Goal: Entertainment & Leisure: Browse casually

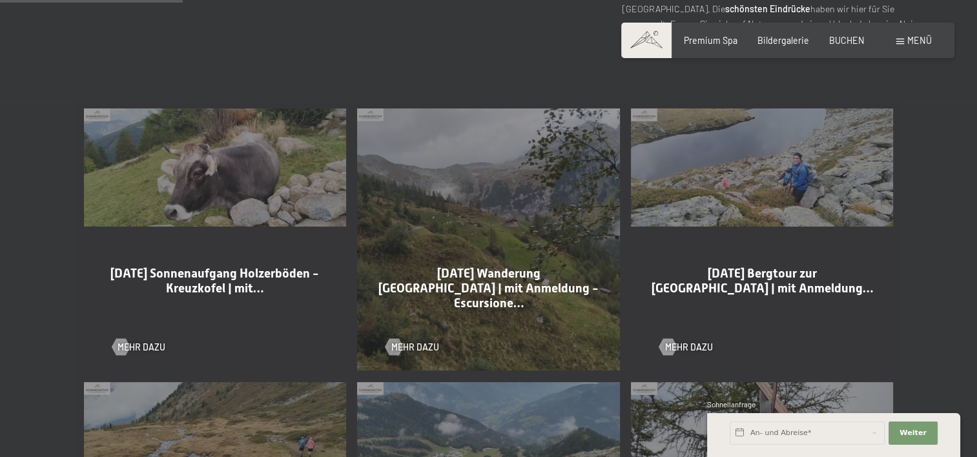
scroll to position [646, 0]
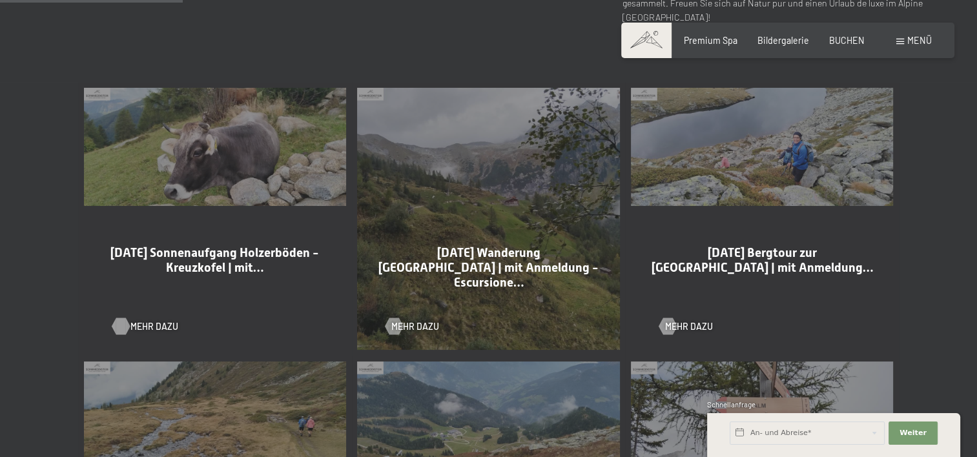
click at [150, 328] on span "Mehr dazu" at bounding box center [154, 326] width 48 height 13
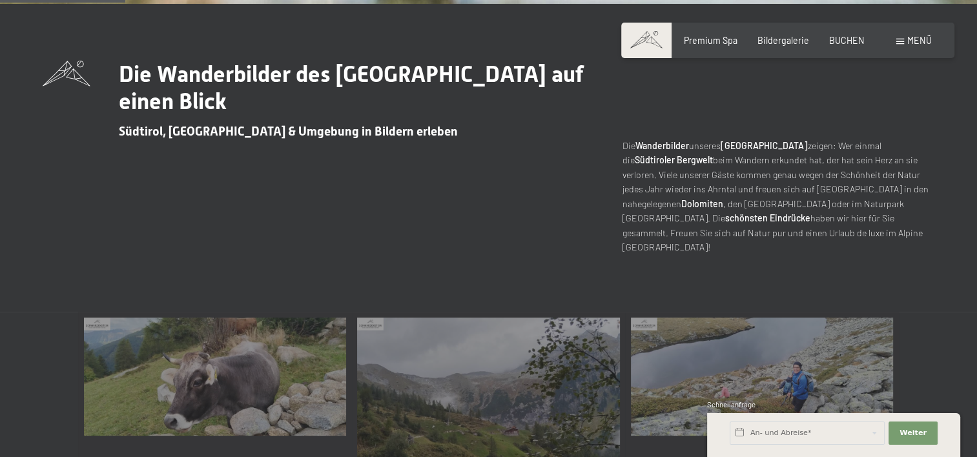
scroll to position [323, 0]
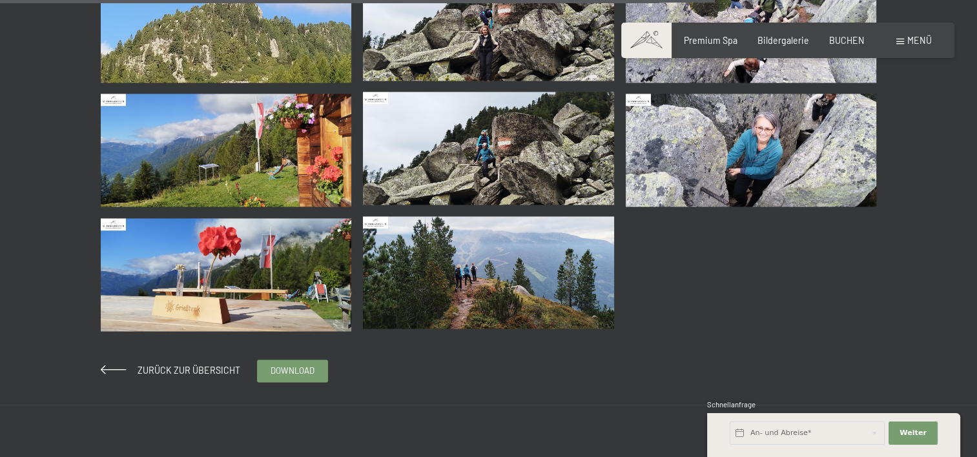
scroll to position [2066, 0]
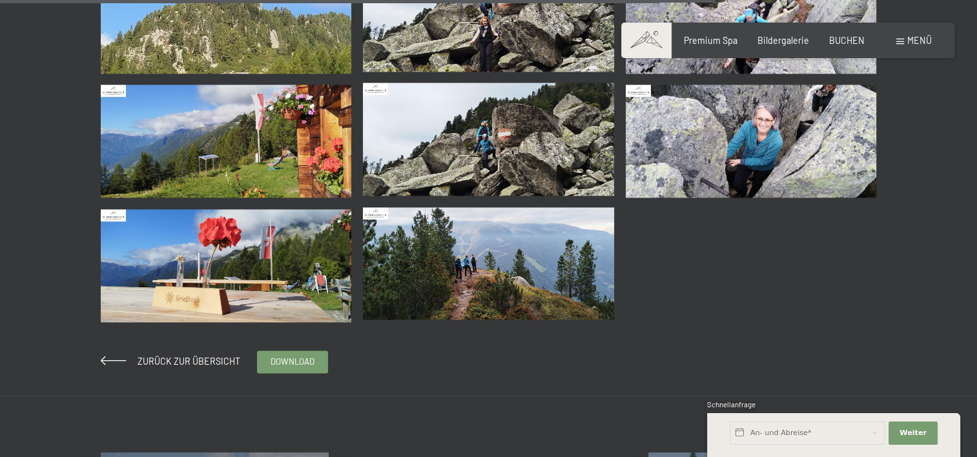
click at [493, 260] on img at bounding box center [488, 263] width 251 height 113
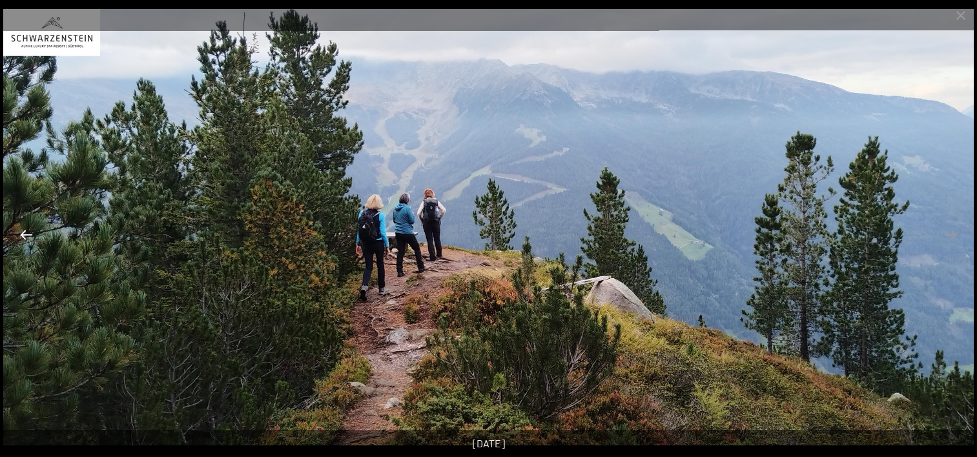
click at [26, 235] on button "Previous slide" at bounding box center [26, 234] width 27 height 25
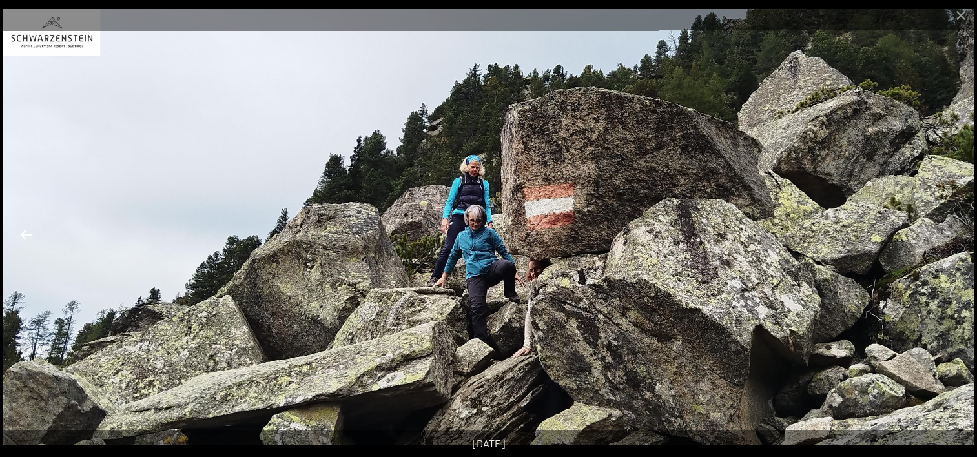
click at [26, 235] on button "Previous slide" at bounding box center [26, 234] width 27 height 25
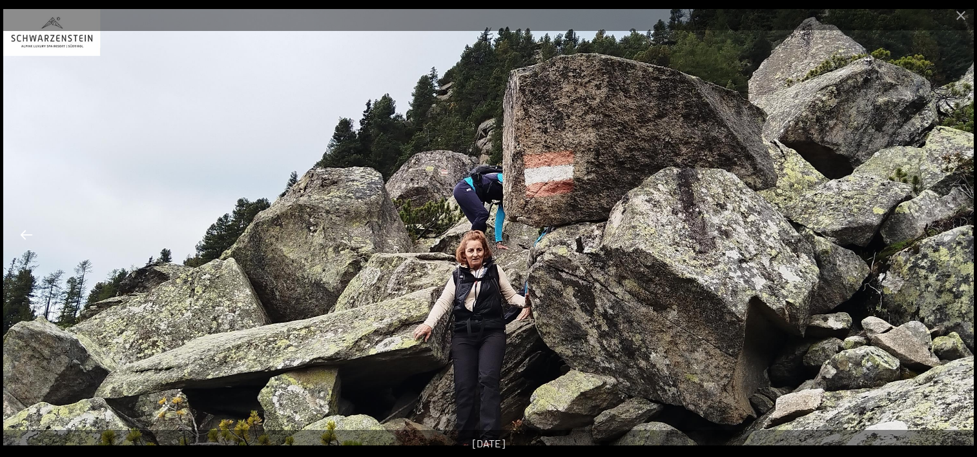
click at [26, 235] on button "Previous slide" at bounding box center [26, 234] width 27 height 25
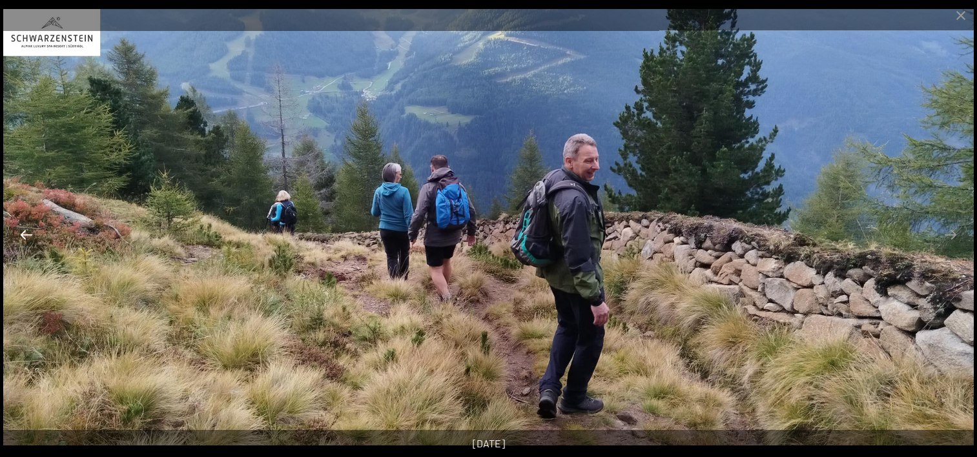
click at [26, 235] on button "Previous slide" at bounding box center [26, 234] width 27 height 25
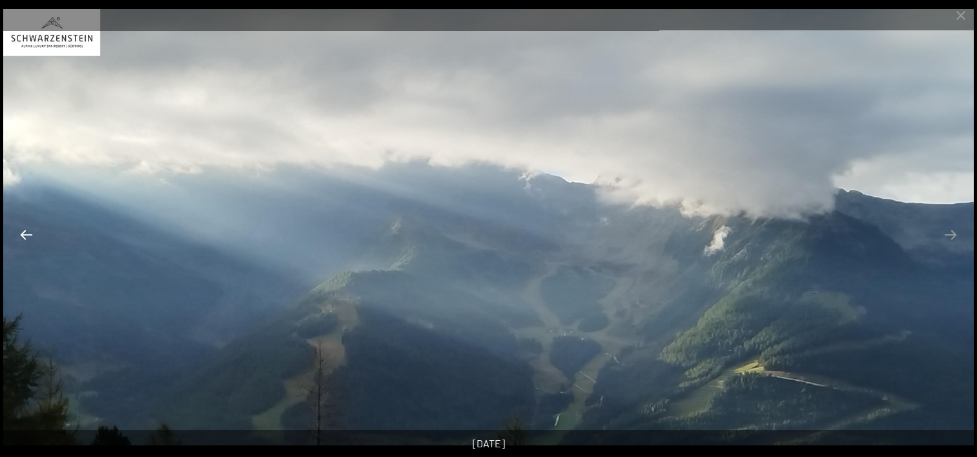
click at [26, 235] on button "Previous slide" at bounding box center [26, 234] width 27 height 25
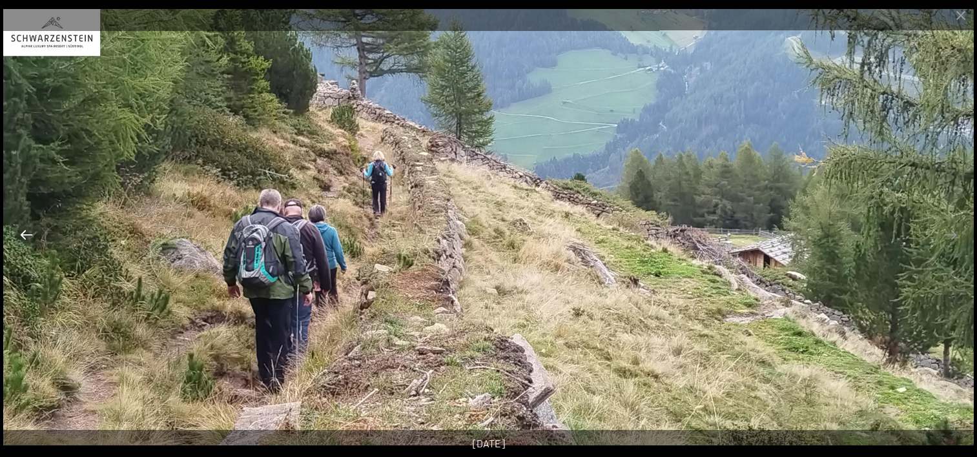
click at [26, 235] on button "Previous slide" at bounding box center [26, 234] width 27 height 25
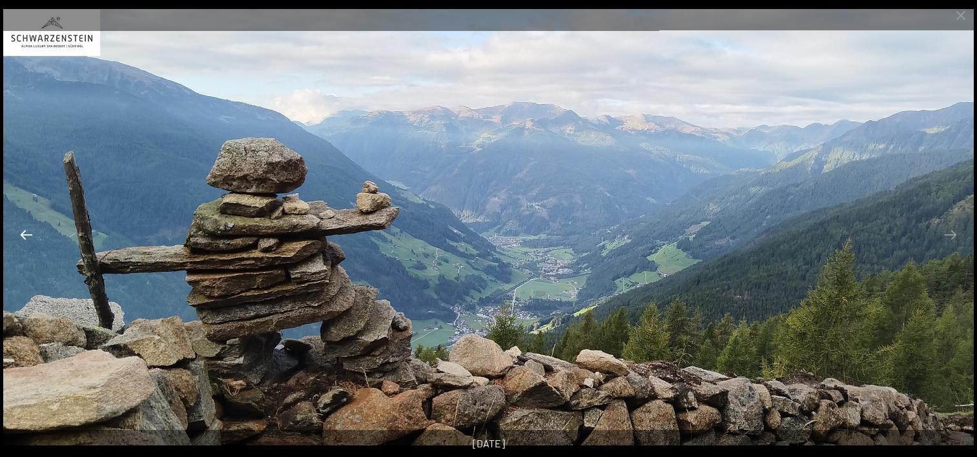
click at [26, 235] on button "Previous slide" at bounding box center [26, 234] width 27 height 25
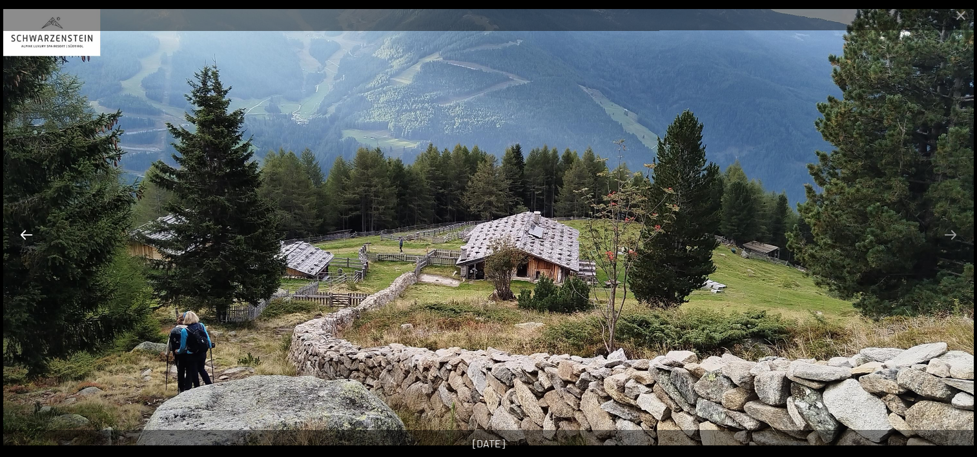
click at [26, 235] on button "Previous slide" at bounding box center [26, 234] width 27 height 25
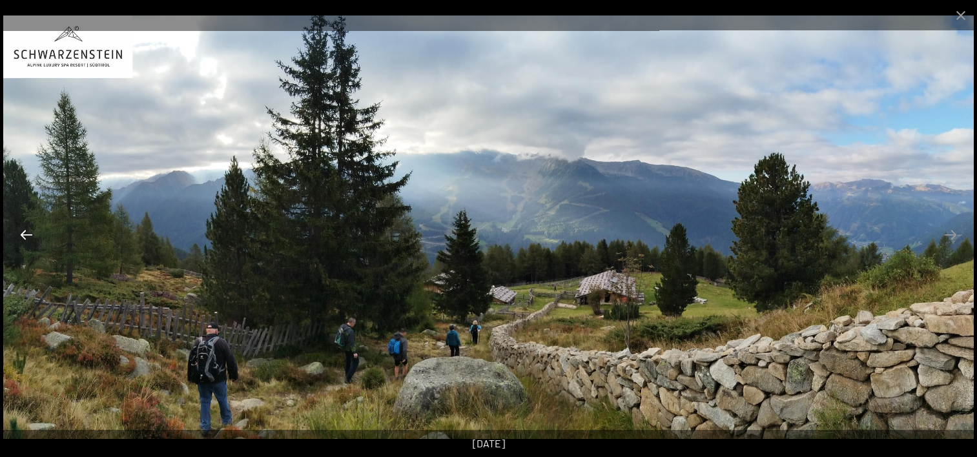
click at [26, 235] on button "Previous slide" at bounding box center [26, 234] width 27 height 25
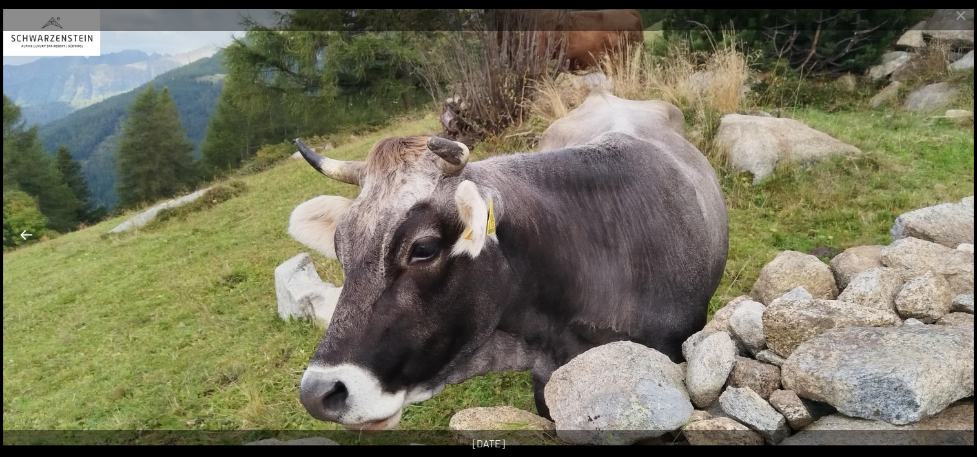
click at [26, 235] on button "Previous slide" at bounding box center [26, 234] width 27 height 25
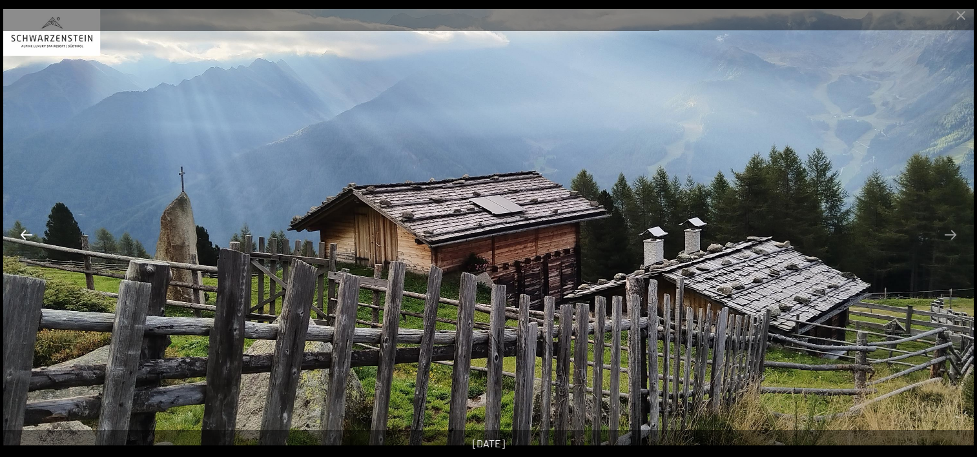
click at [26, 235] on button "Previous slide" at bounding box center [26, 234] width 27 height 25
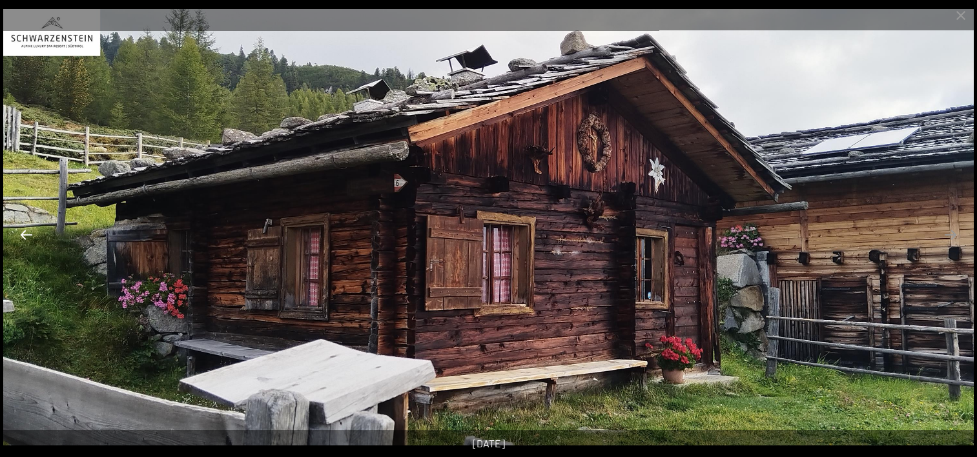
click at [26, 235] on button "Previous slide" at bounding box center [26, 234] width 27 height 25
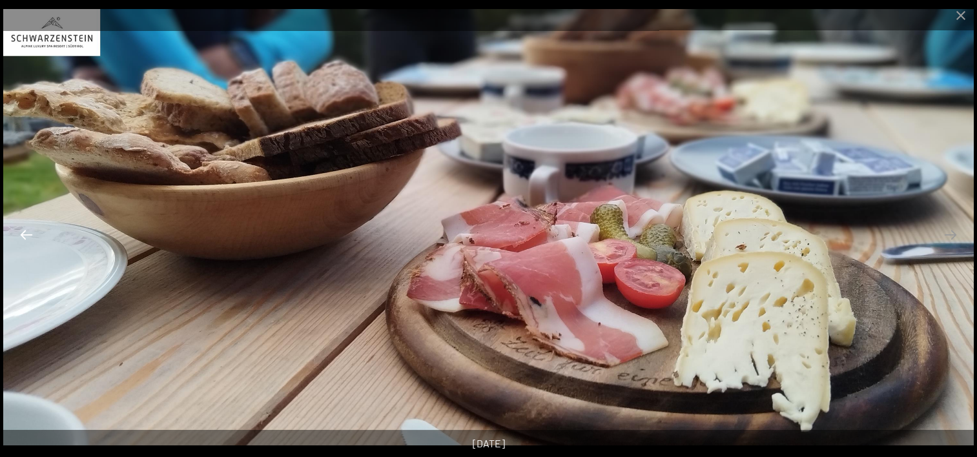
click at [26, 235] on button "Previous slide" at bounding box center [26, 234] width 27 height 25
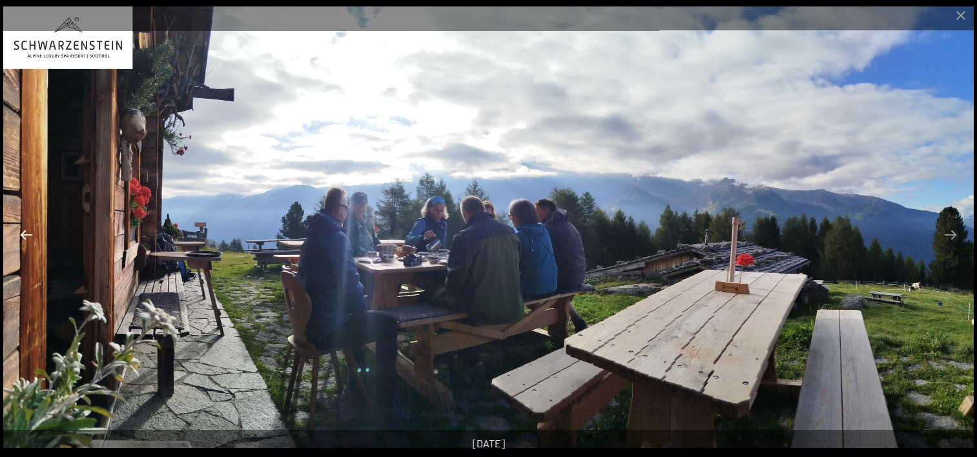
click at [26, 235] on button "Previous slide" at bounding box center [26, 234] width 27 height 25
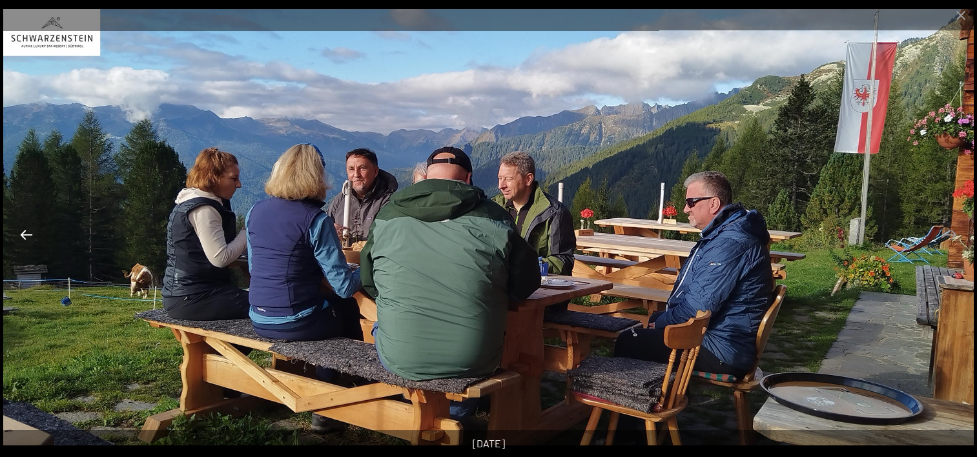
click at [26, 235] on button "Previous slide" at bounding box center [26, 234] width 27 height 25
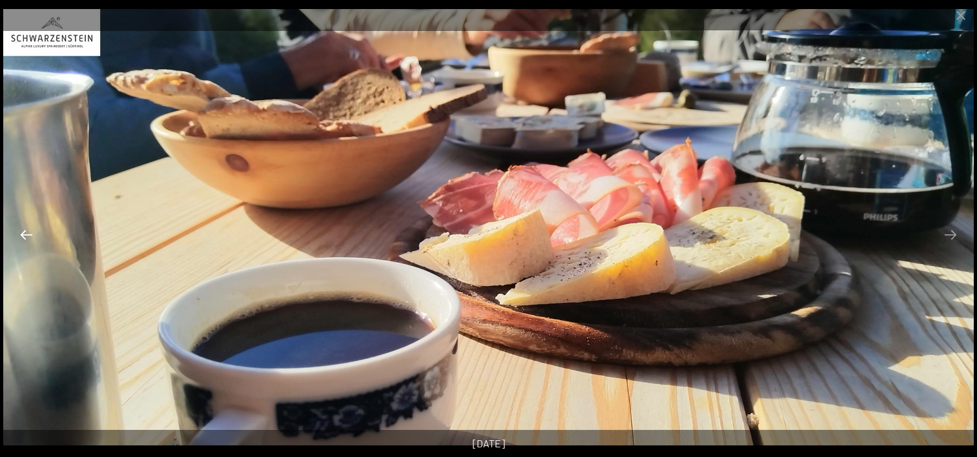
click at [26, 235] on button "Previous slide" at bounding box center [26, 234] width 27 height 25
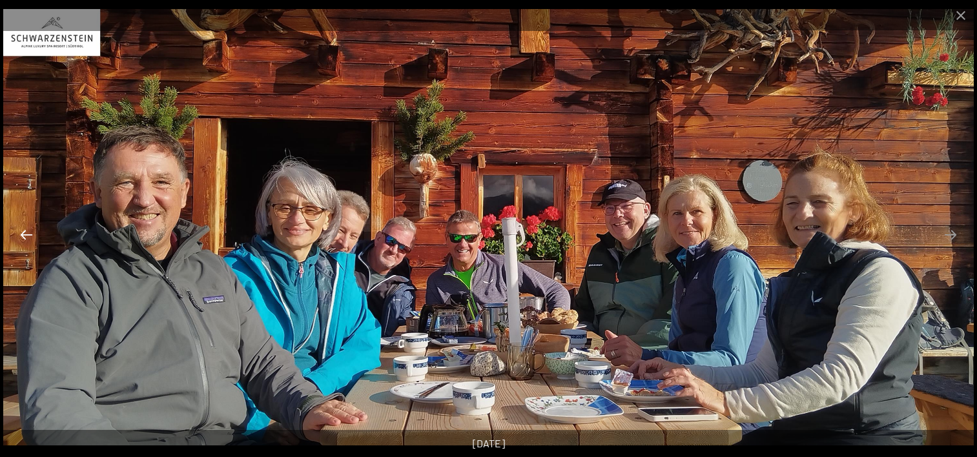
click at [26, 235] on button "Previous slide" at bounding box center [26, 234] width 27 height 25
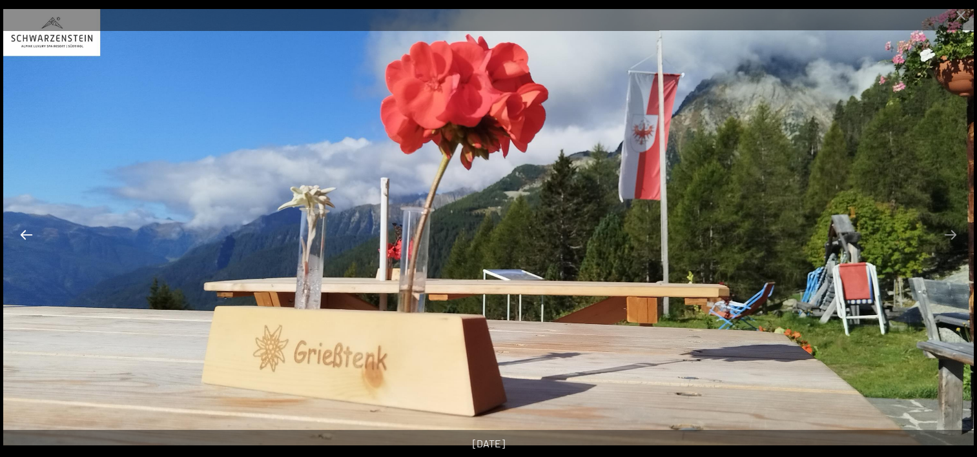
click at [26, 235] on button "Previous slide" at bounding box center [26, 234] width 27 height 25
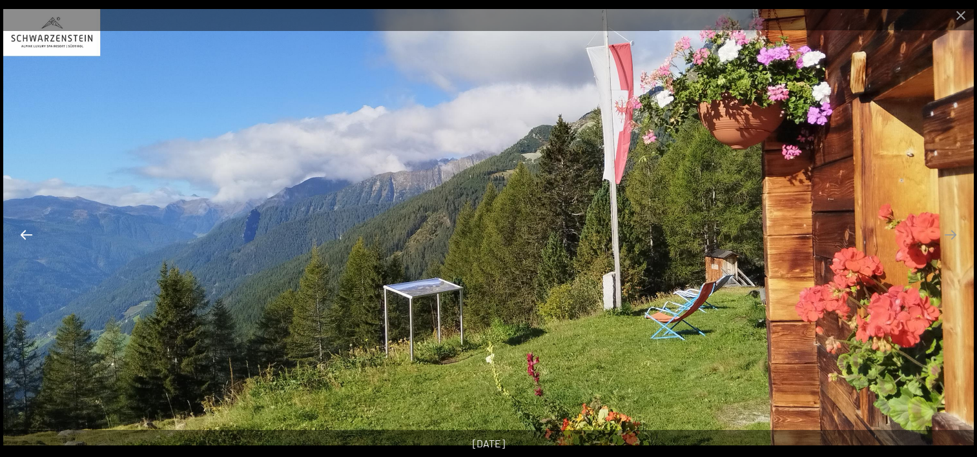
click at [26, 235] on button "Previous slide" at bounding box center [26, 234] width 27 height 25
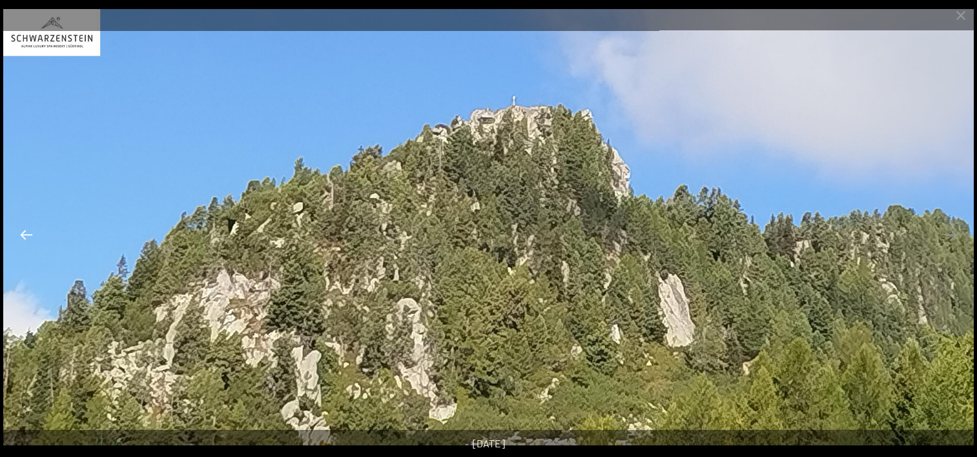
click at [26, 235] on button "Previous slide" at bounding box center [26, 234] width 27 height 25
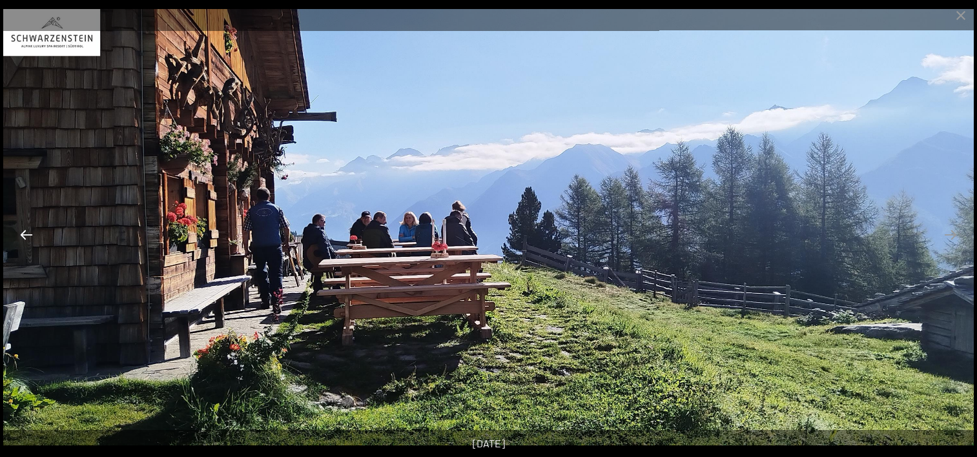
click at [26, 235] on button "Previous slide" at bounding box center [26, 234] width 27 height 25
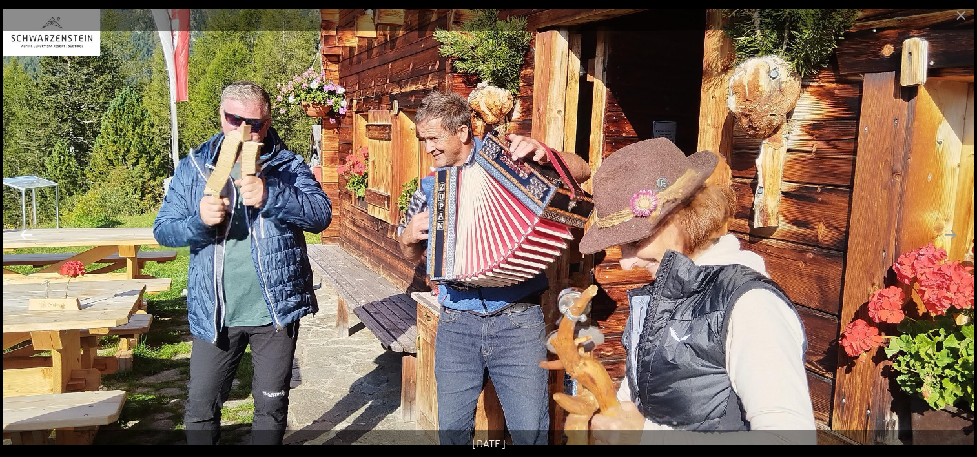
click at [26, 235] on button "Previous slide" at bounding box center [26, 234] width 27 height 25
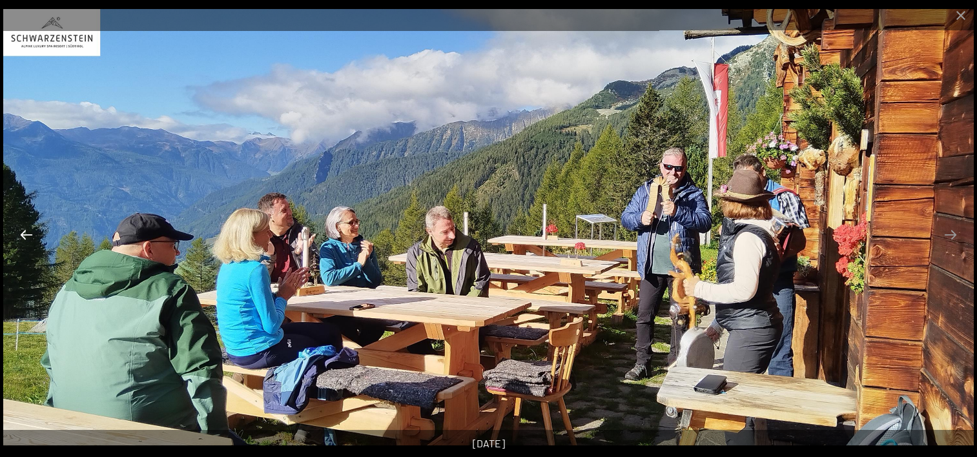
click at [26, 235] on button "Previous slide" at bounding box center [26, 234] width 27 height 25
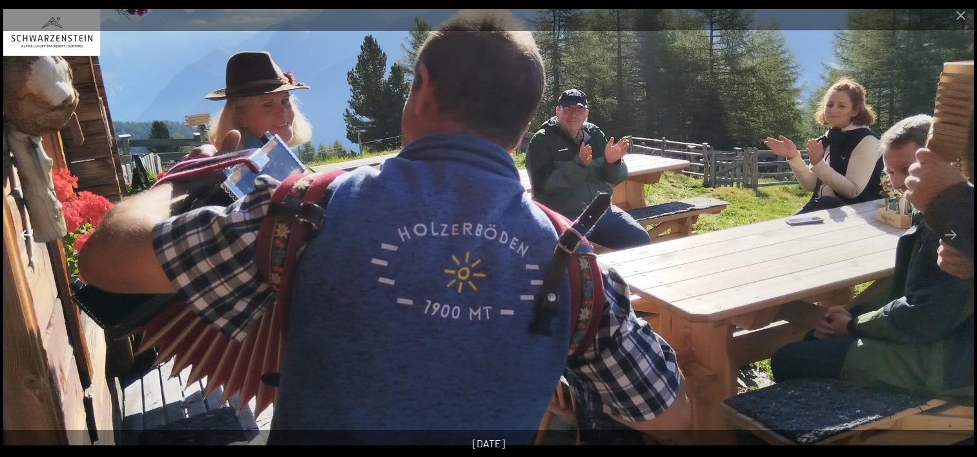
click at [26, 235] on button "Previous slide" at bounding box center [26, 234] width 27 height 25
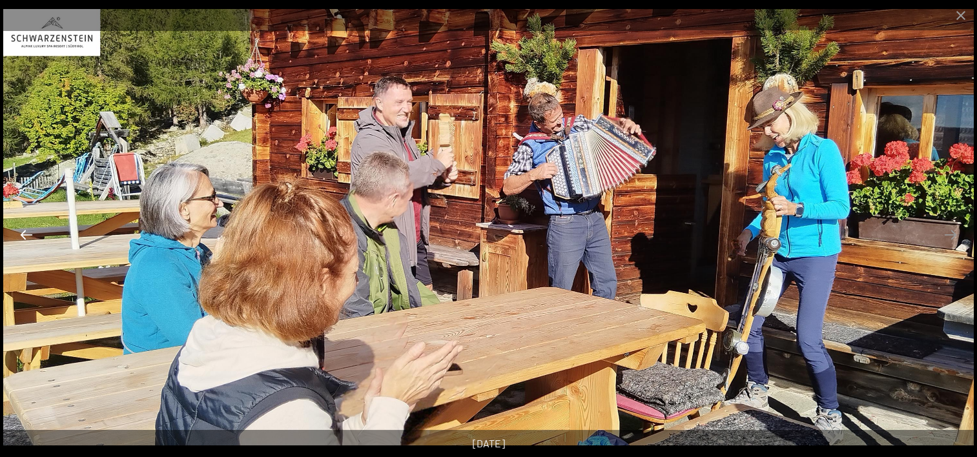
click at [26, 235] on button "Previous slide" at bounding box center [26, 234] width 27 height 25
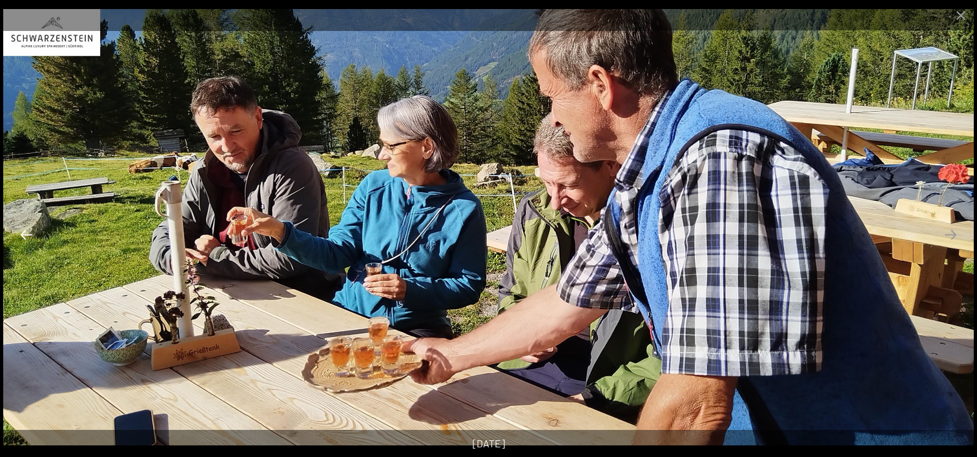
click at [26, 235] on button "Previous slide" at bounding box center [26, 234] width 27 height 25
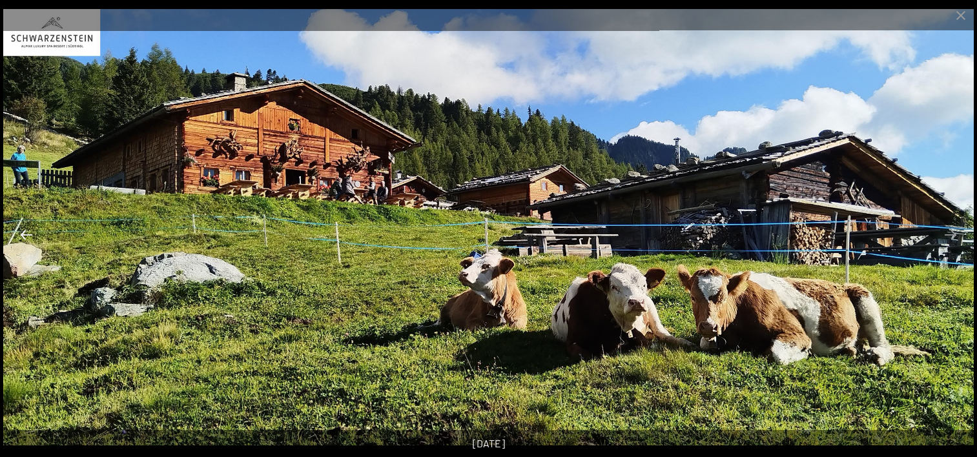
click at [26, 235] on button "Previous slide" at bounding box center [26, 234] width 27 height 25
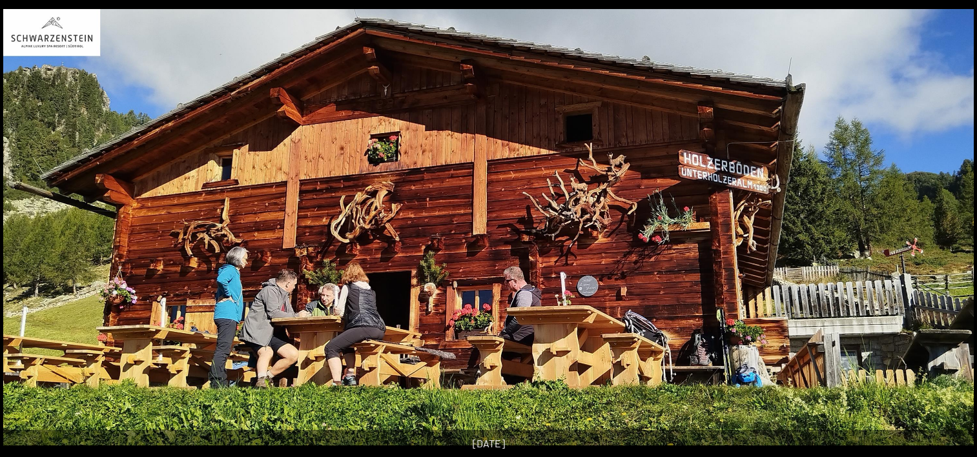
click at [26, 235] on button "Previous slide" at bounding box center [19, 234] width 27 height 25
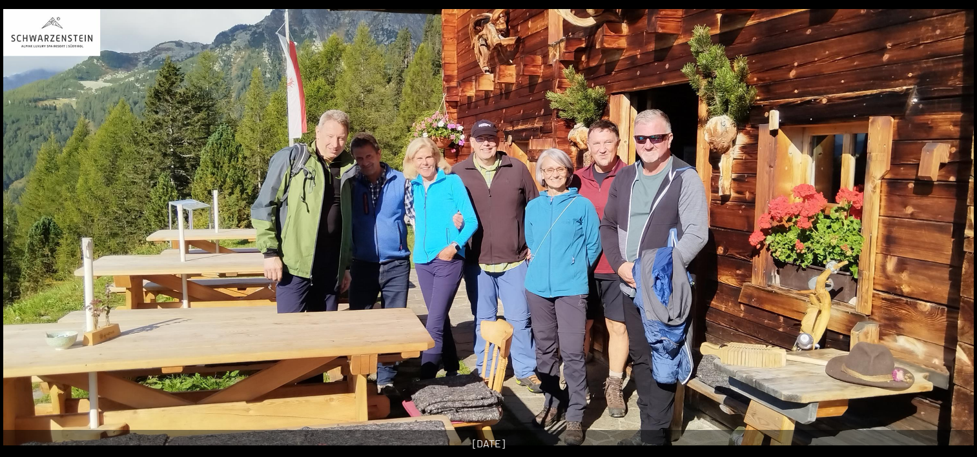
click at [26, 235] on button "Previous slide" at bounding box center [19, 234] width 27 height 25
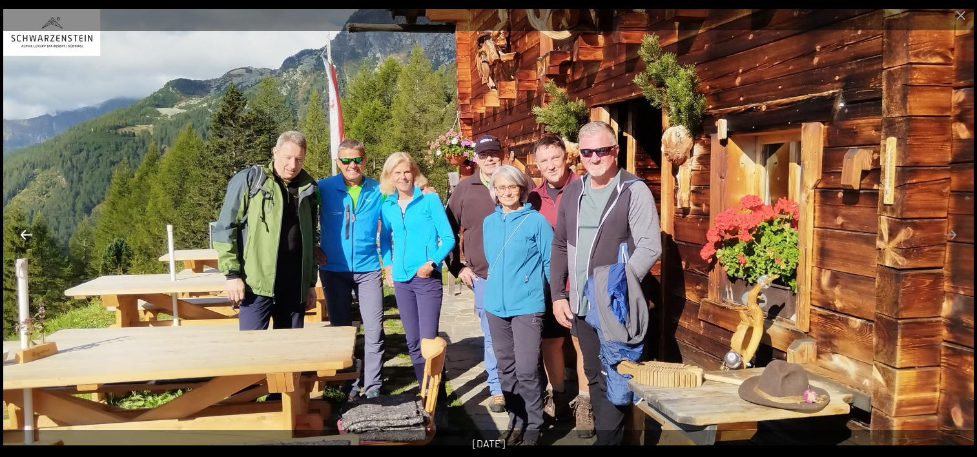
click at [26, 235] on button "Previous slide" at bounding box center [26, 234] width 27 height 25
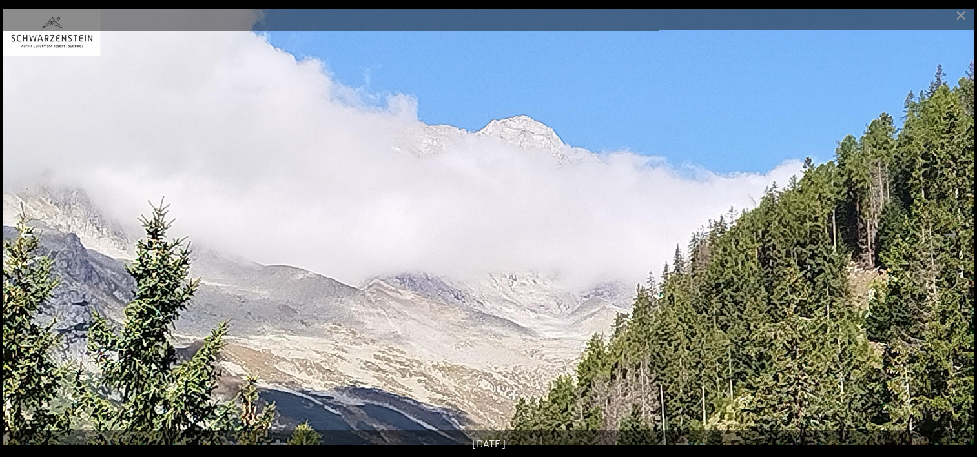
click at [26, 235] on button "Previous slide" at bounding box center [26, 234] width 27 height 25
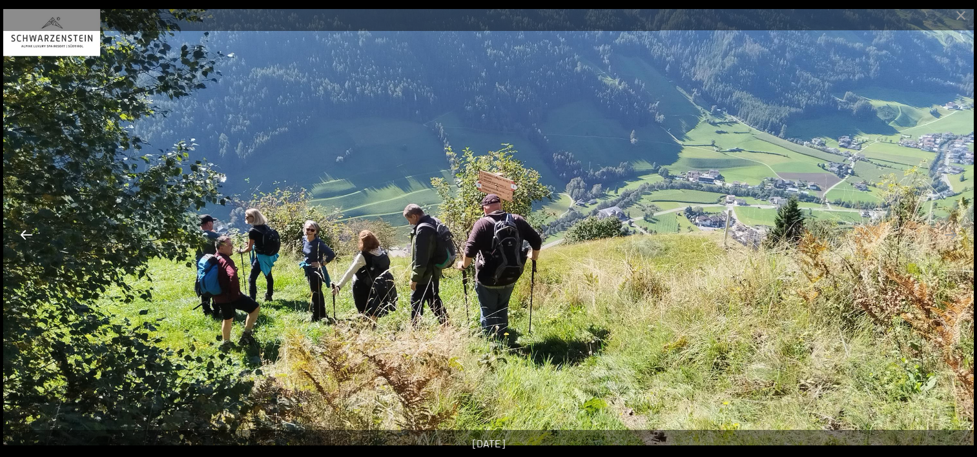
click at [26, 235] on button "Previous slide" at bounding box center [26, 234] width 27 height 25
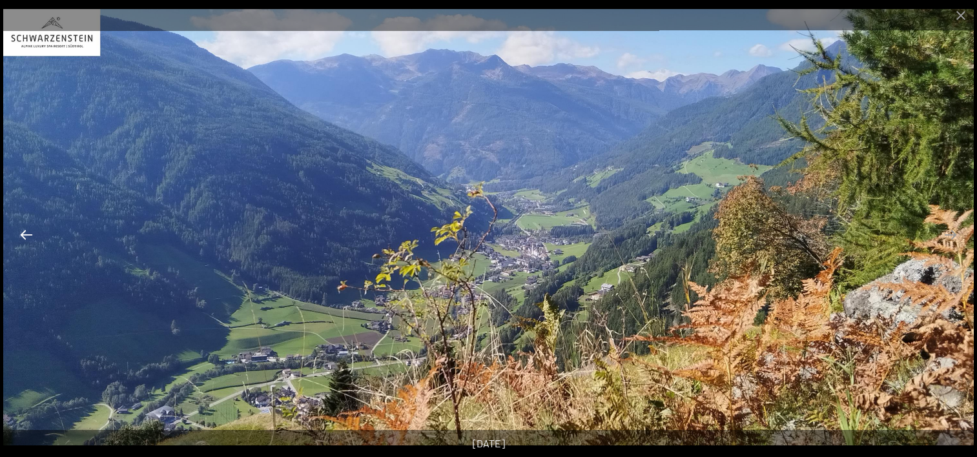
click at [26, 235] on button "Previous slide" at bounding box center [26, 234] width 27 height 25
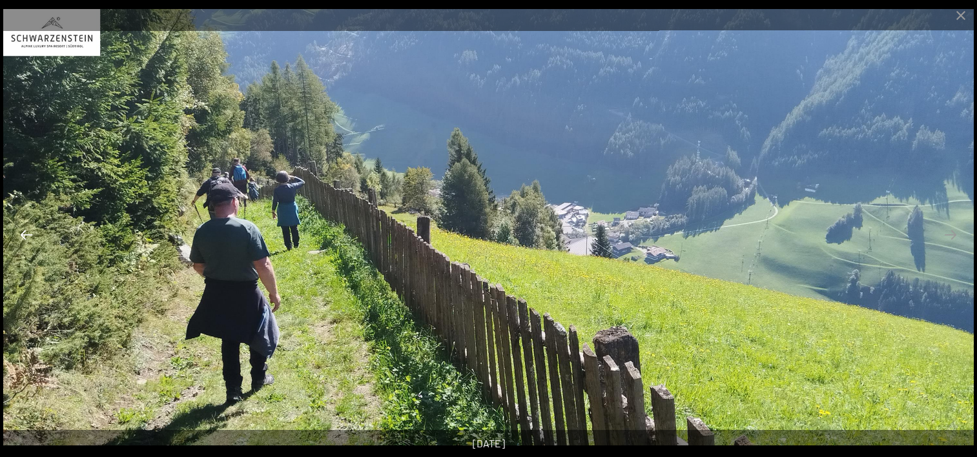
click at [26, 235] on button "Previous slide" at bounding box center [26, 234] width 27 height 25
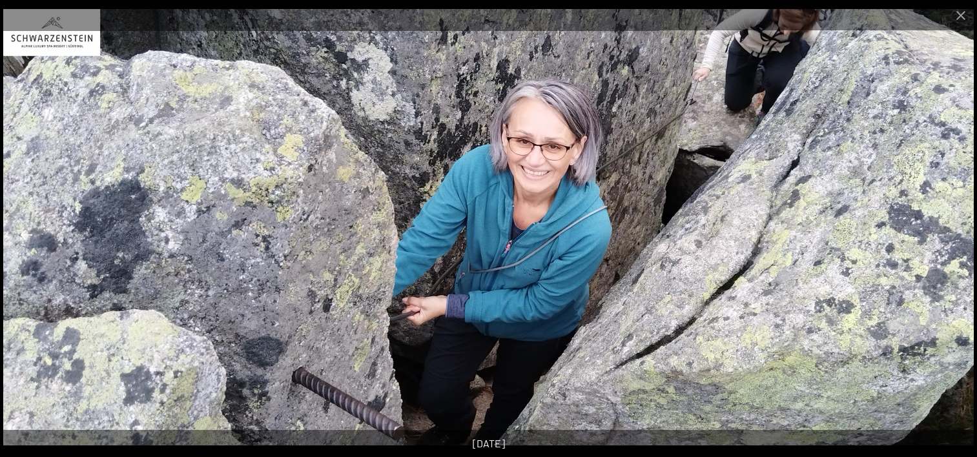
click at [26, 235] on button "Previous slide" at bounding box center [26, 234] width 27 height 25
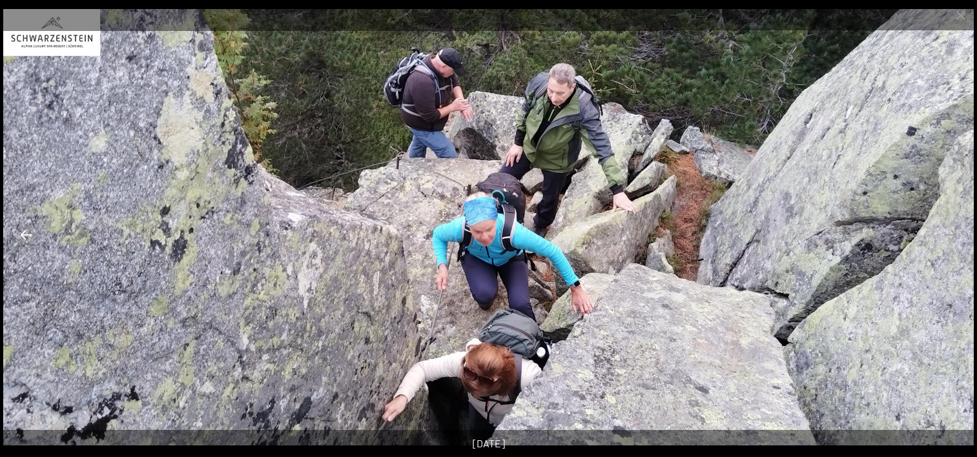
click at [26, 235] on button "Previous slide" at bounding box center [26, 234] width 27 height 25
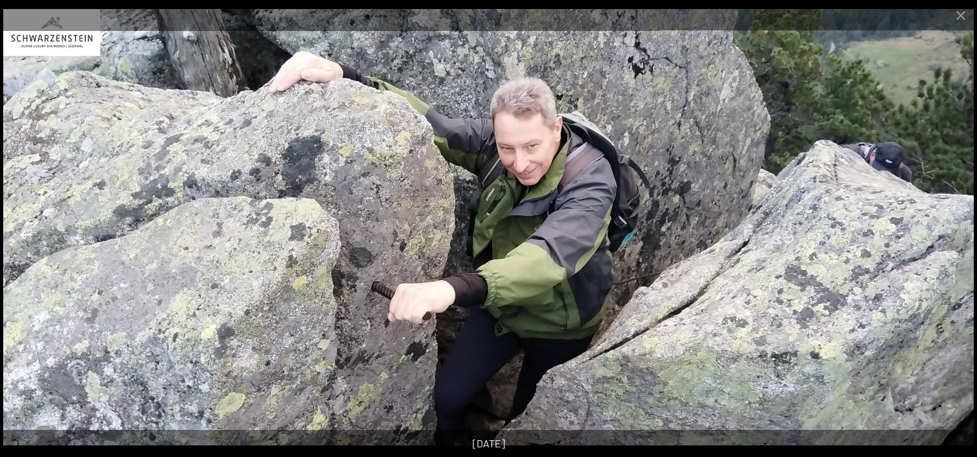
click at [26, 235] on button "Previous slide" at bounding box center [26, 234] width 27 height 25
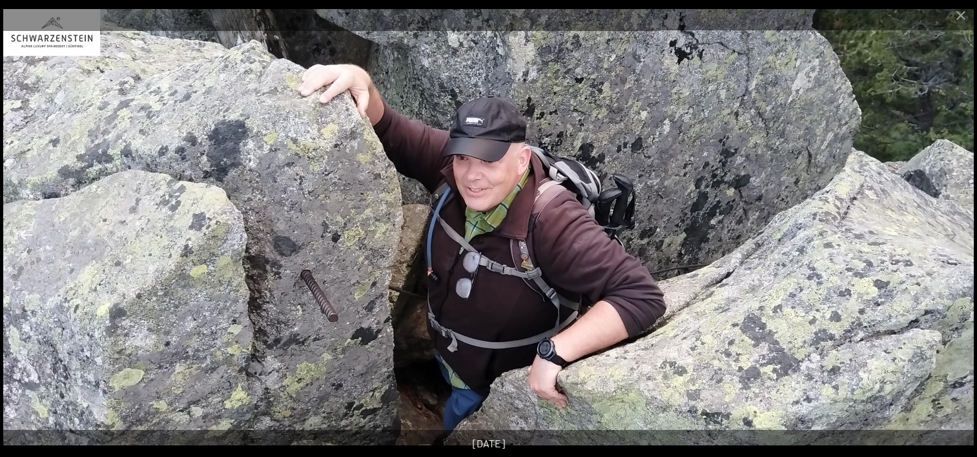
click at [26, 235] on button "Previous slide" at bounding box center [26, 234] width 27 height 25
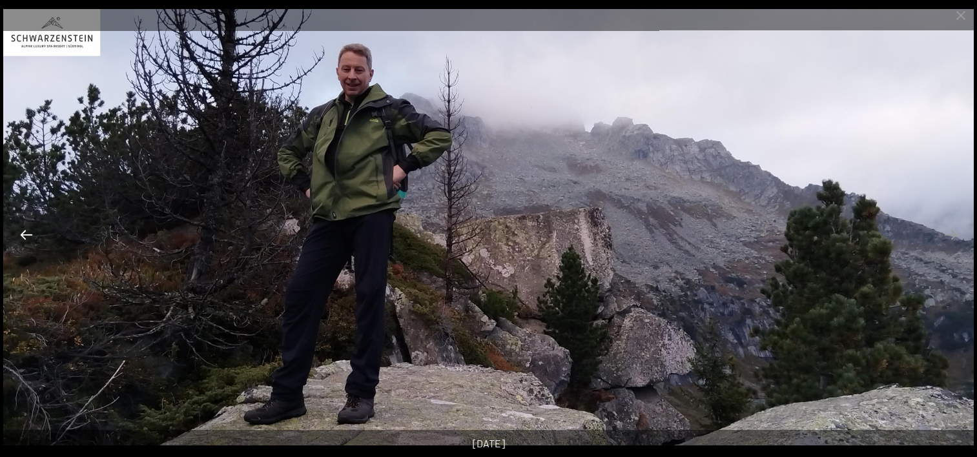
click at [26, 235] on button "Previous slide" at bounding box center [26, 234] width 27 height 25
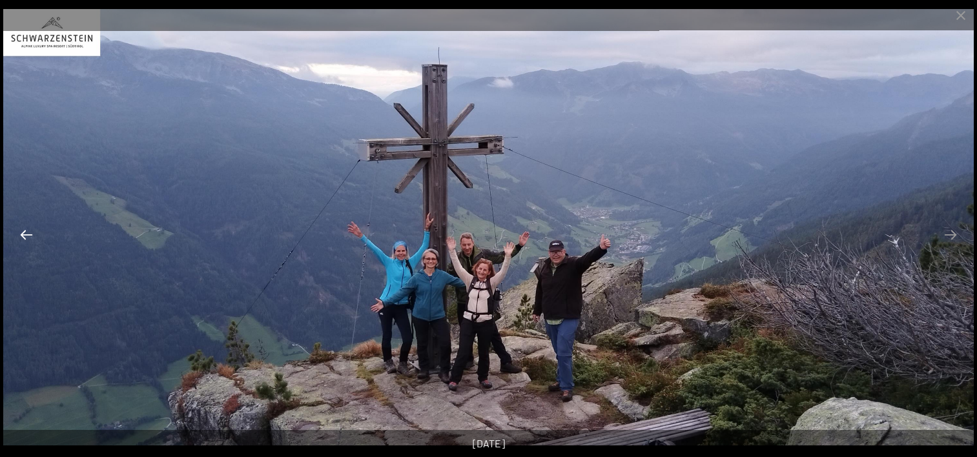
click at [26, 235] on button "Previous slide" at bounding box center [26, 234] width 27 height 25
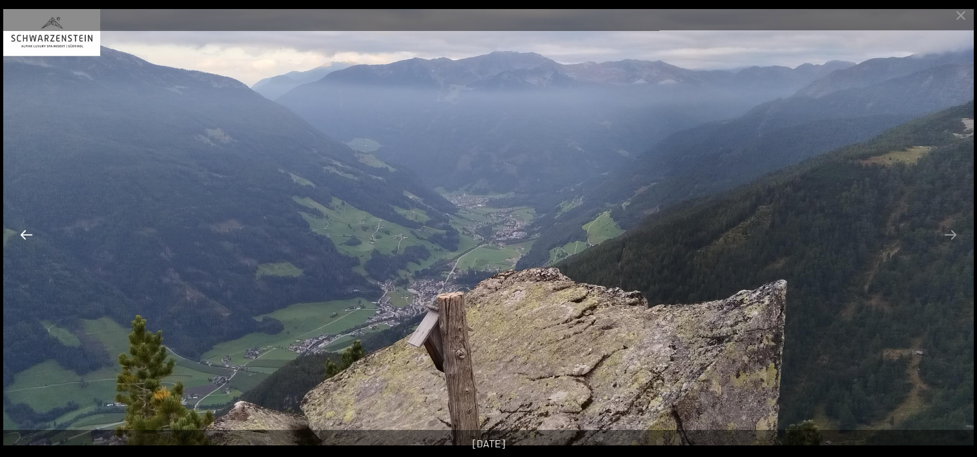
click at [26, 235] on button "Previous slide" at bounding box center [26, 234] width 27 height 25
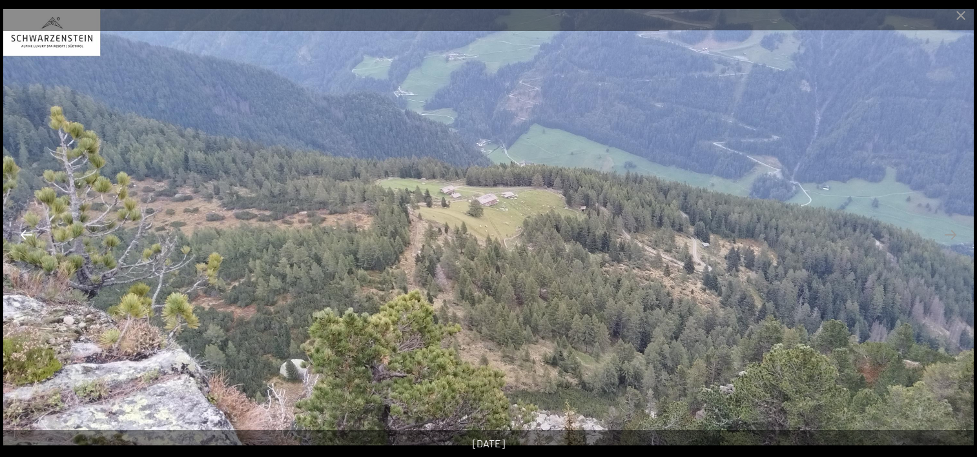
click at [25, 235] on button "Previous slide" at bounding box center [26, 234] width 27 height 25
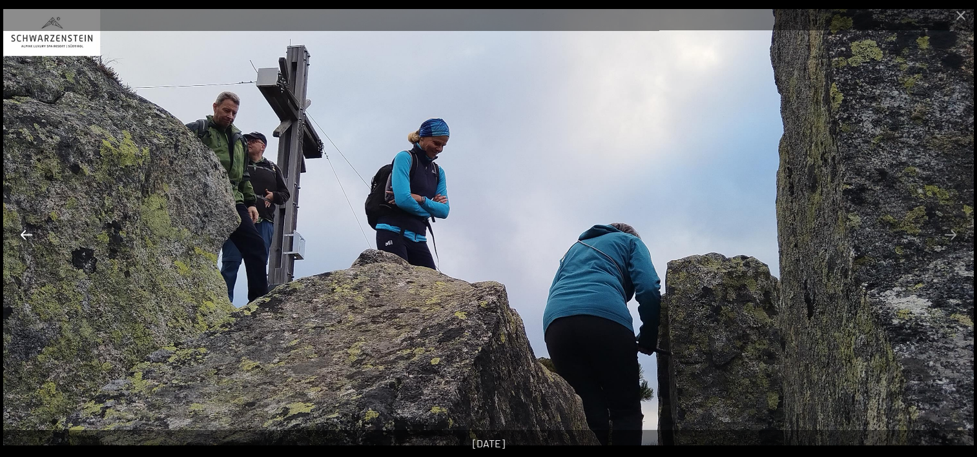
click at [25, 235] on button "Previous slide" at bounding box center [26, 234] width 27 height 25
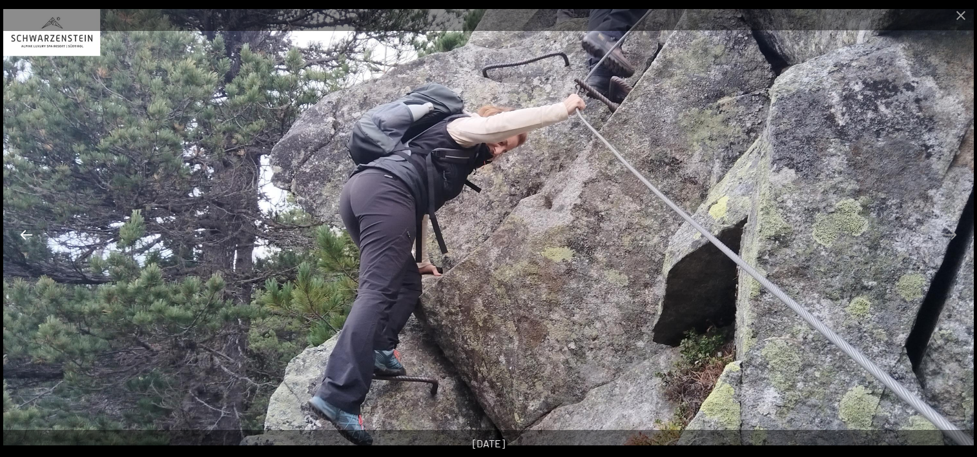
click at [25, 235] on button "Previous slide" at bounding box center [26, 234] width 27 height 25
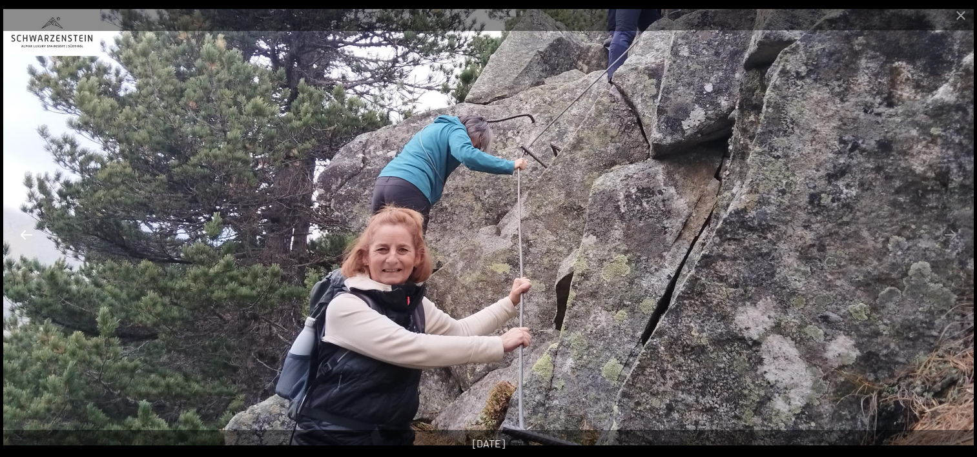
click at [25, 235] on button "Previous slide" at bounding box center [26, 234] width 27 height 25
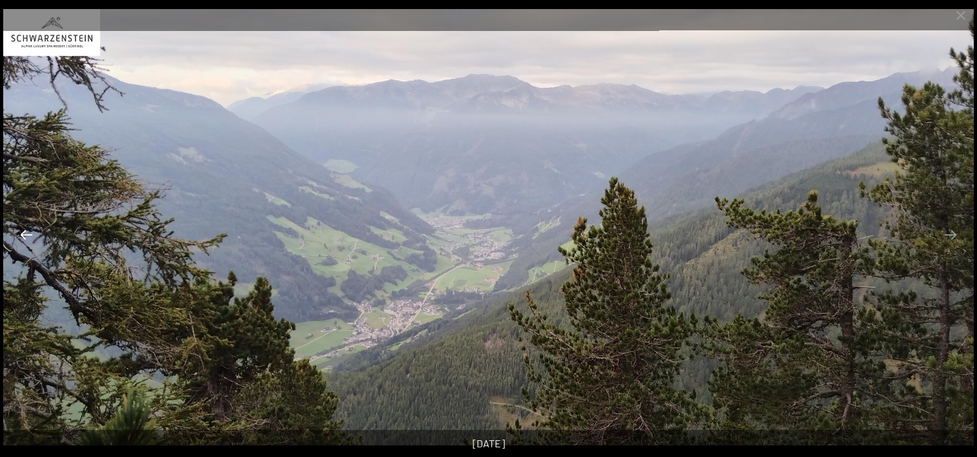
click at [25, 235] on button "Previous slide" at bounding box center [26, 234] width 27 height 25
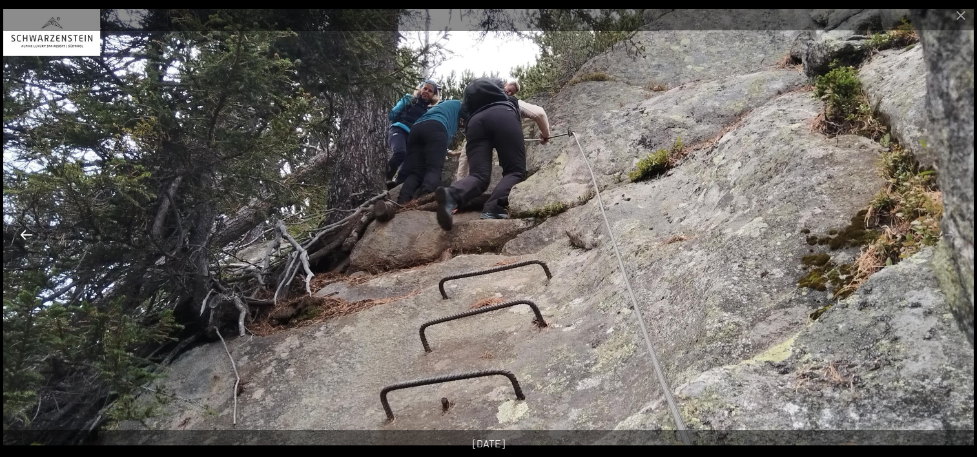
click at [25, 235] on button "Previous slide" at bounding box center [26, 234] width 27 height 25
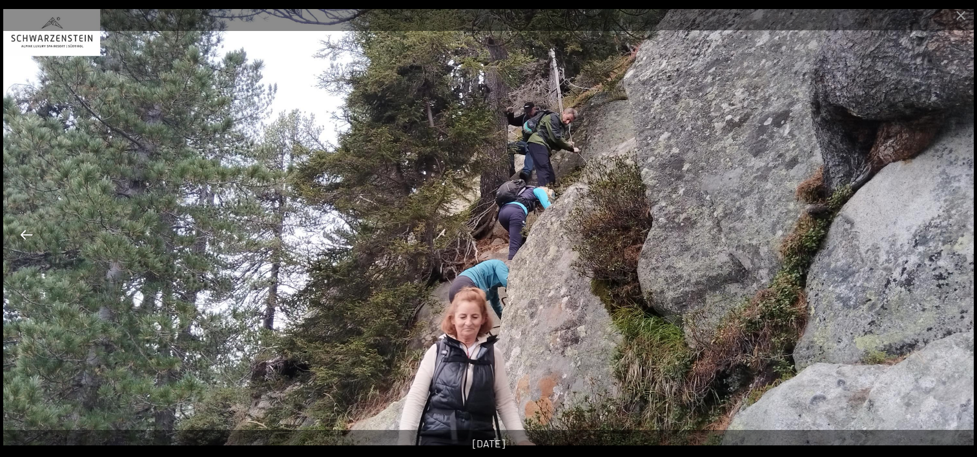
click at [25, 235] on button "Previous slide" at bounding box center [26, 234] width 27 height 25
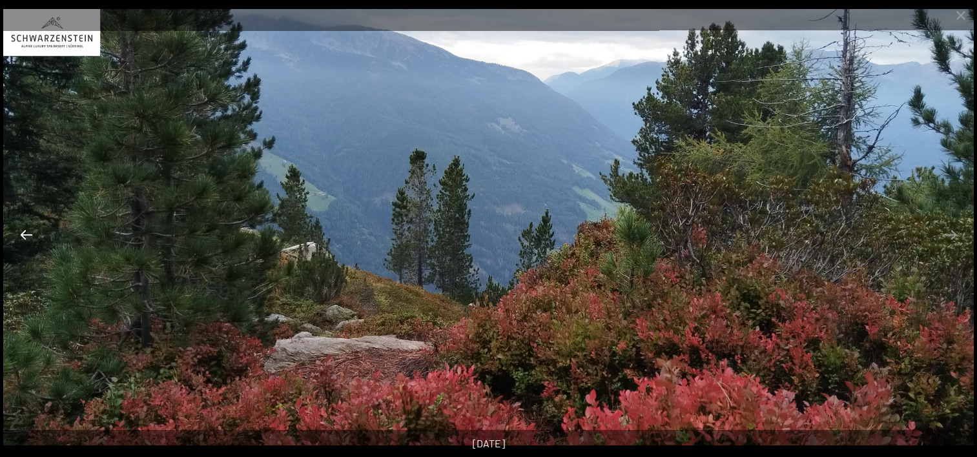
click at [25, 235] on button "Previous slide" at bounding box center [26, 234] width 27 height 25
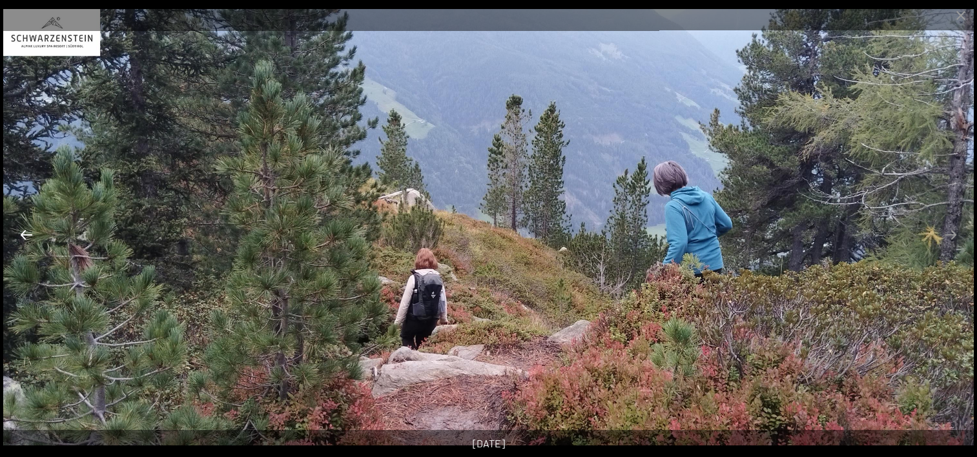
click at [25, 235] on button "Previous slide" at bounding box center [26, 234] width 27 height 25
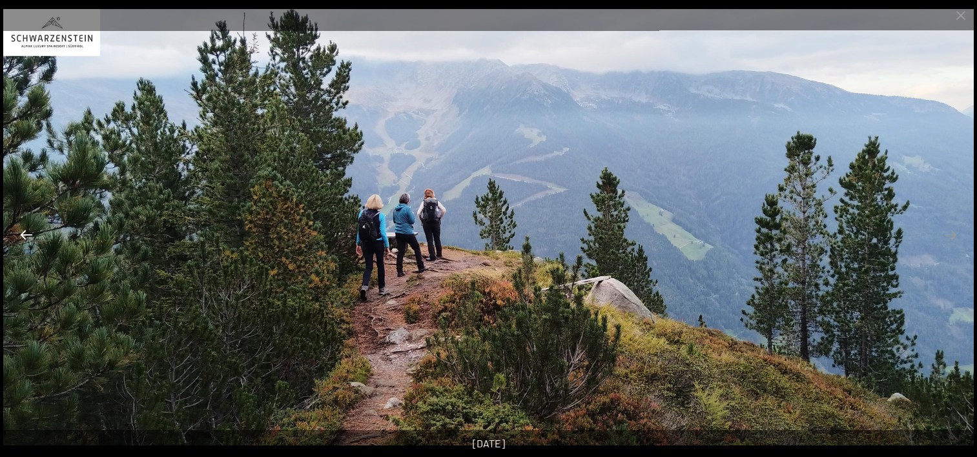
click at [25, 235] on button "Previous slide" at bounding box center [26, 234] width 27 height 25
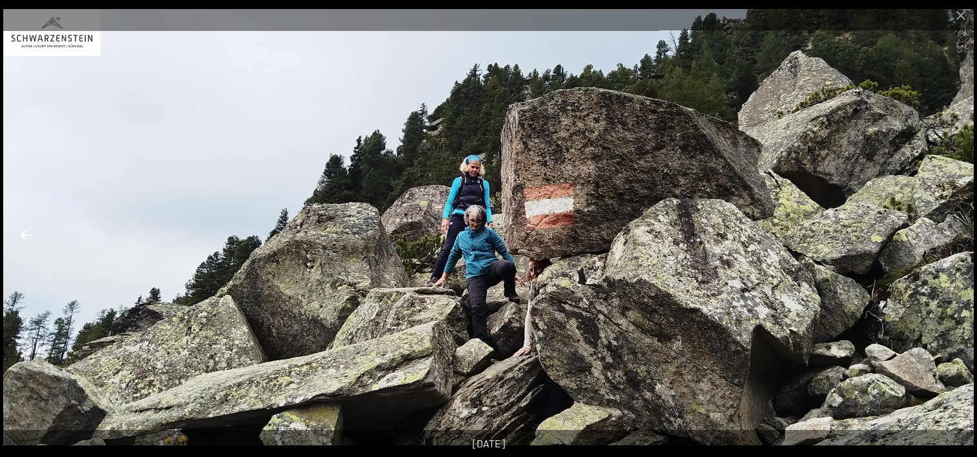
click at [25, 235] on button "Previous slide" at bounding box center [26, 234] width 27 height 25
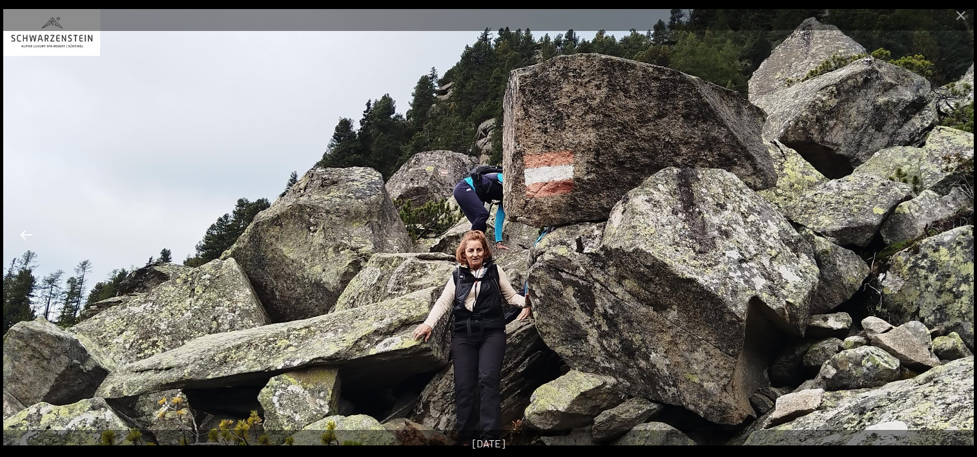
click at [25, 235] on button "Previous slide" at bounding box center [26, 234] width 27 height 25
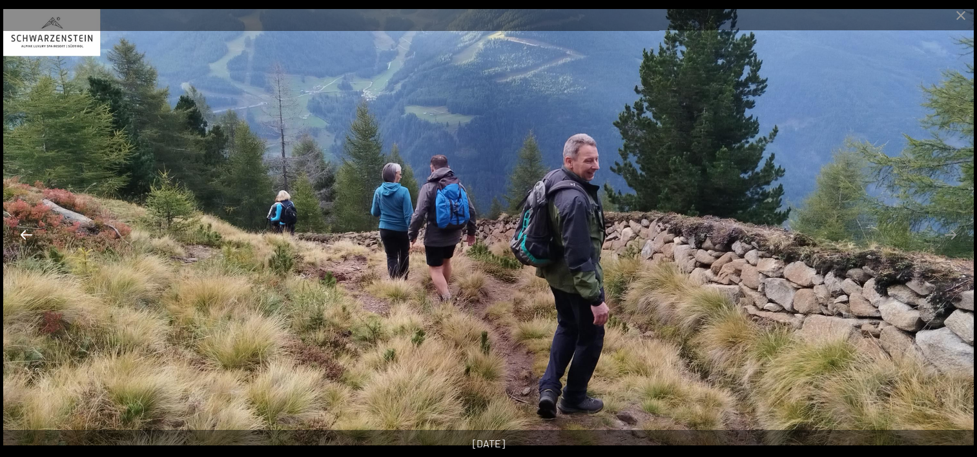
click at [25, 235] on button "Previous slide" at bounding box center [26, 234] width 27 height 25
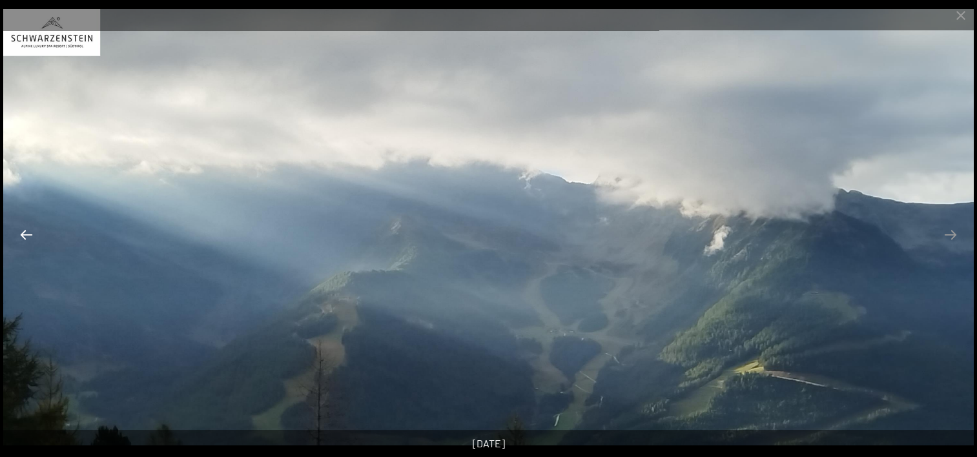
click at [25, 235] on button "Previous slide" at bounding box center [26, 234] width 27 height 25
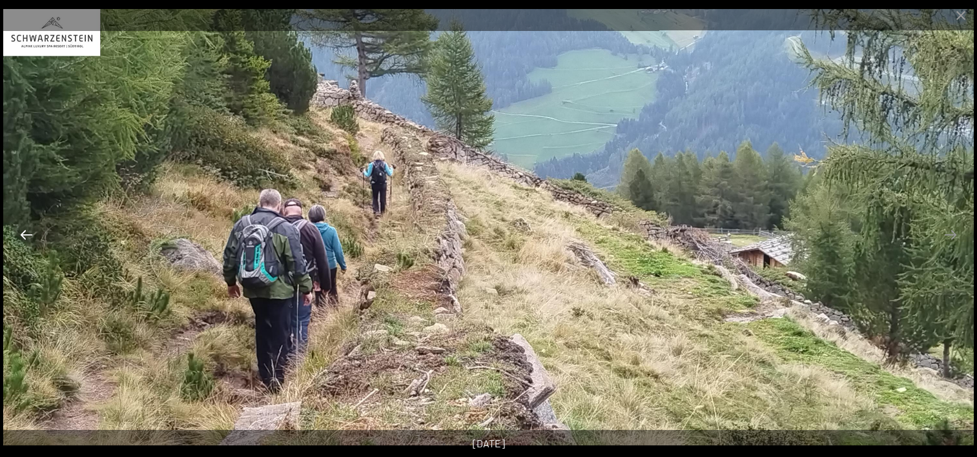
click at [25, 235] on button "Previous slide" at bounding box center [26, 234] width 27 height 25
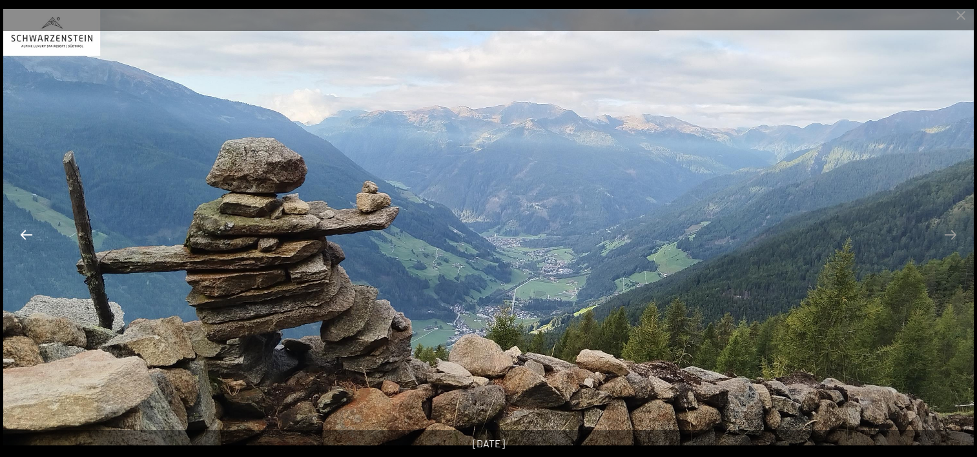
click at [25, 235] on button "Previous slide" at bounding box center [26, 234] width 27 height 25
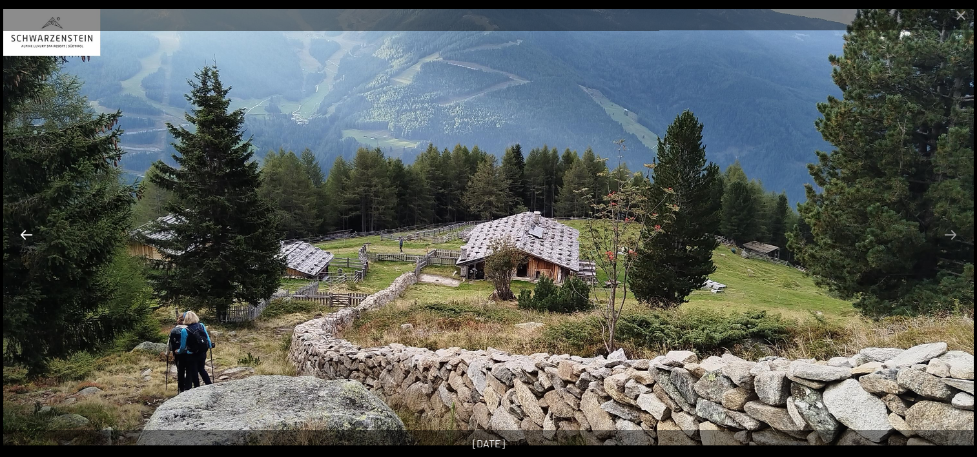
click at [25, 235] on button "Previous slide" at bounding box center [26, 234] width 27 height 25
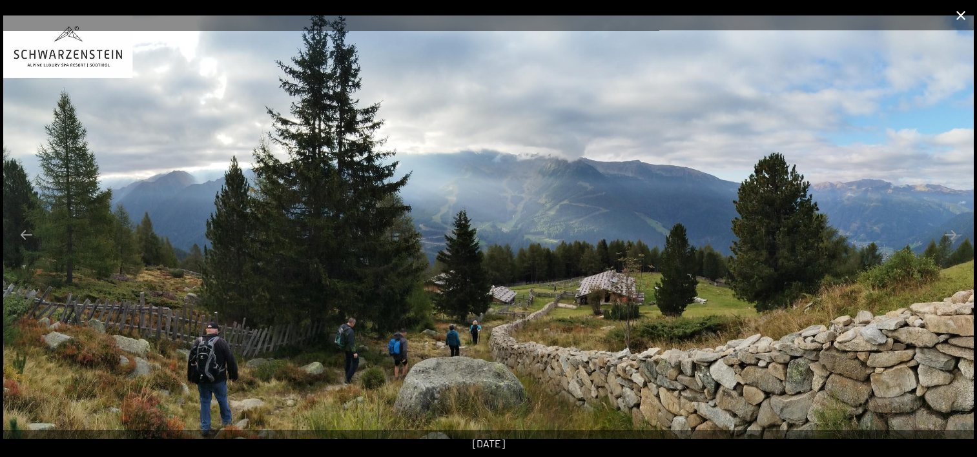
click at [954, 10] on button "Close gallery" at bounding box center [961, 15] width 32 height 30
